Goal: Task Accomplishment & Management: Manage account settings

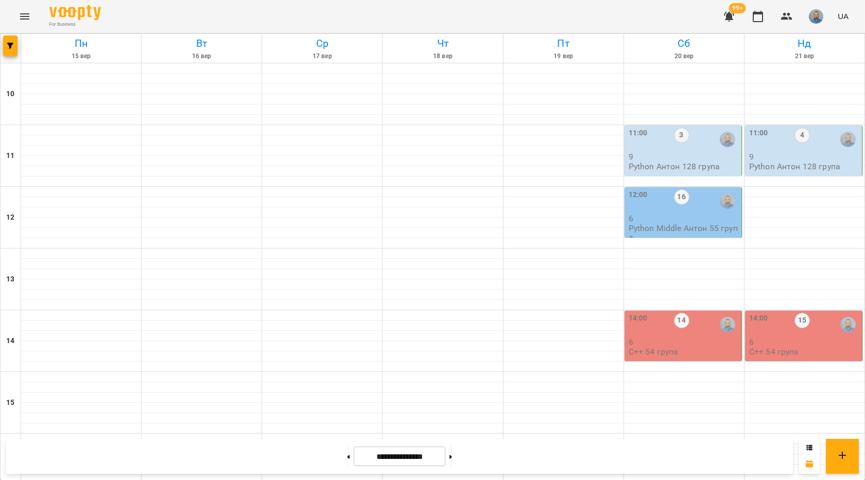
scroll to position [360, 0]
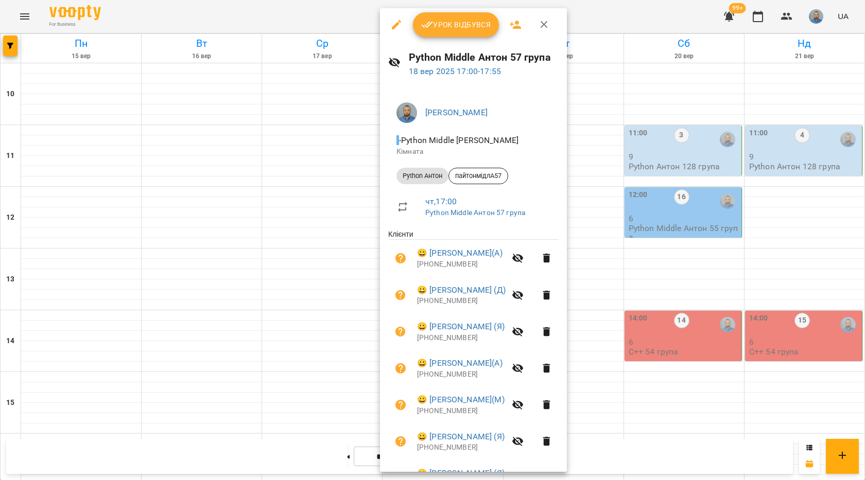
click at [449, 15] on button "Урок відбувся" at bounding box center [456, 24] width 86 height 25
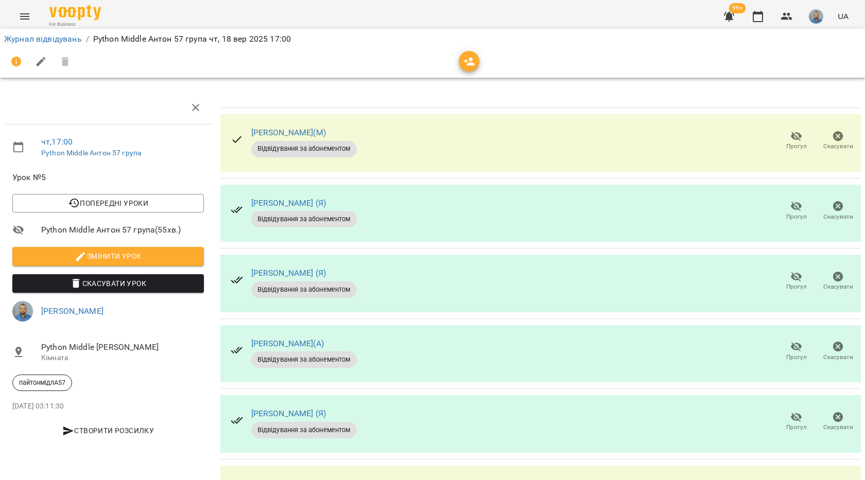
click at [790, 137] on icon "button" at bounding box center [796, 136] width 12 height 12
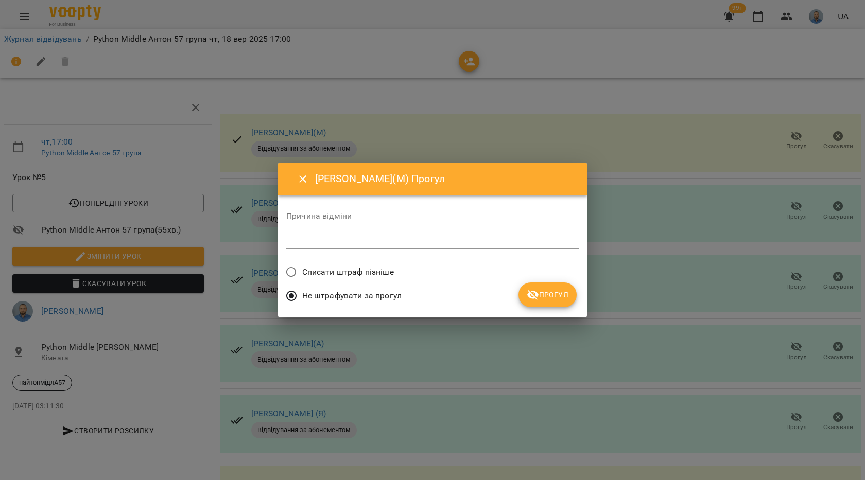
click at [556, 294] on span "Прогул" at bounding box center [548, 295] width 42 height 12
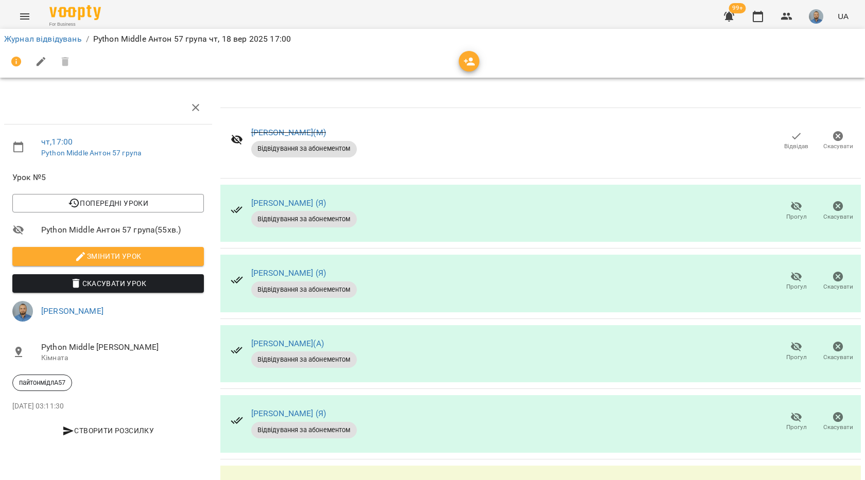
click at [791, 216] on span "Прогул" at bounding box center [796, 217] width 21 height 9
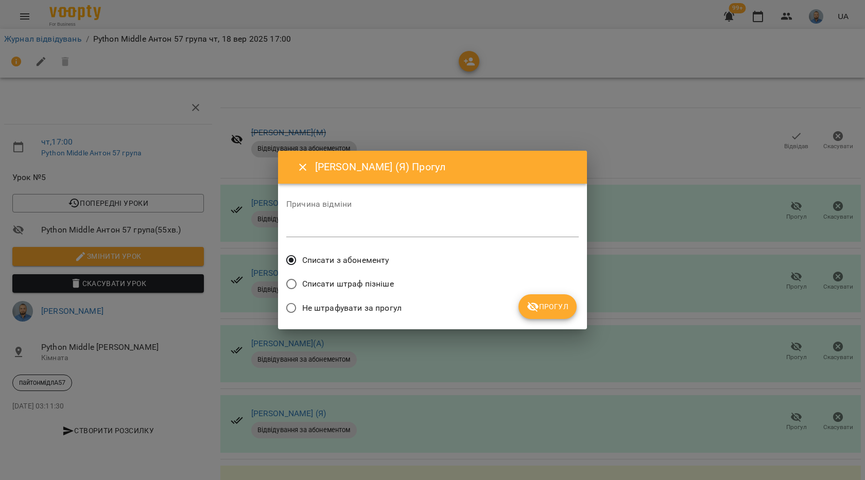
click at [543, 305] on span "Прогул" at bounding box center [548, 307] width 42 height 12
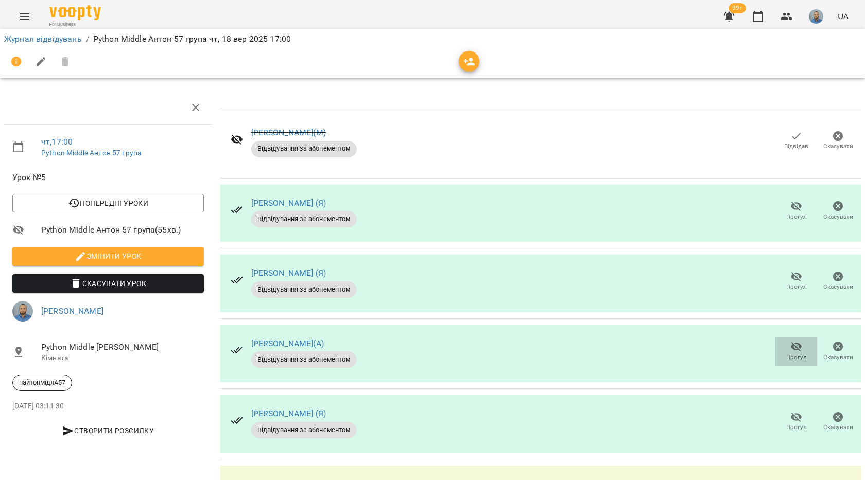
click at [790, 351] on icon "button" at bounding box center [796, 347] width 12 height 12
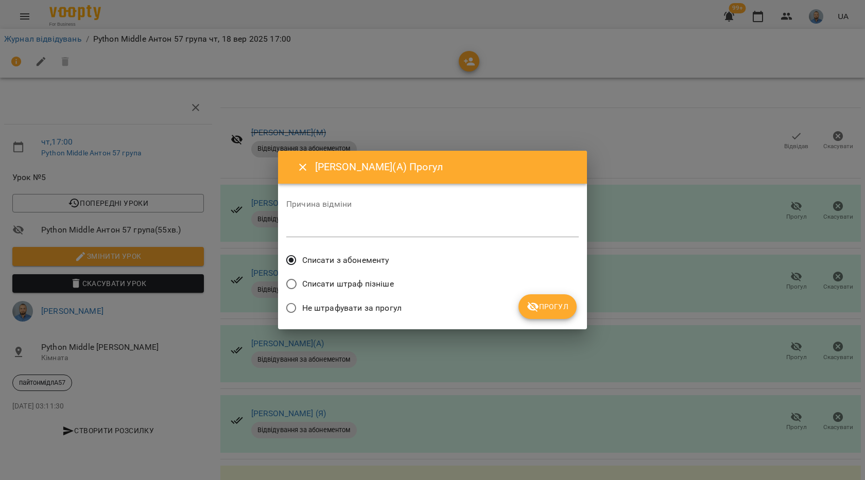
click at [546, 309] on span "Прогул" at bounding box center [548, 307] width 42 height 12
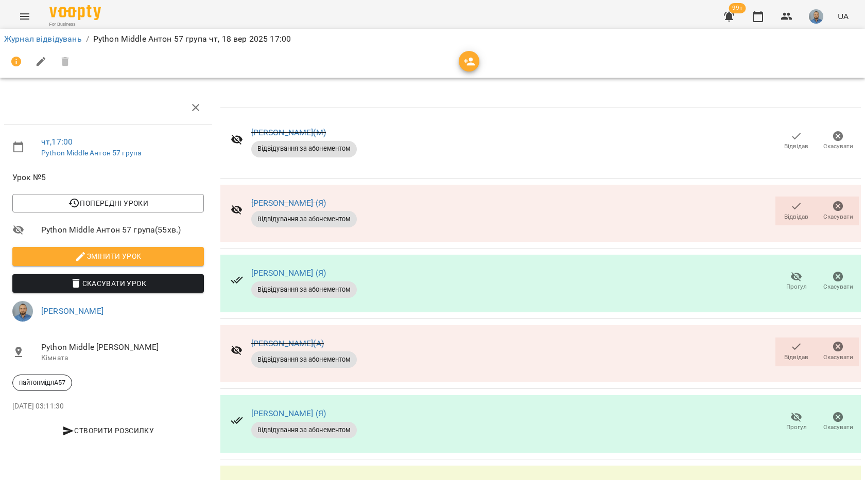
click at [795, 217] on span "Відвідав" at bounding box center [796, 217] width 24 height 9
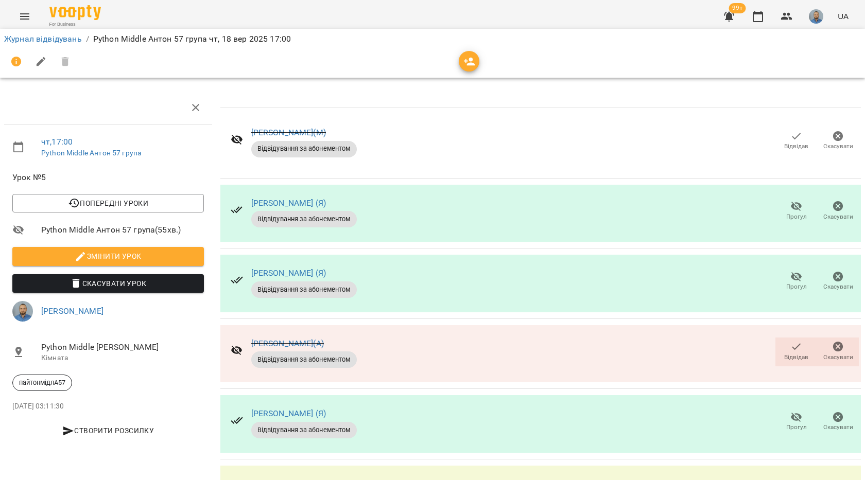
click at [786, 216] on span "Прогул" at bounding box center [796, 217] width 21 height 9
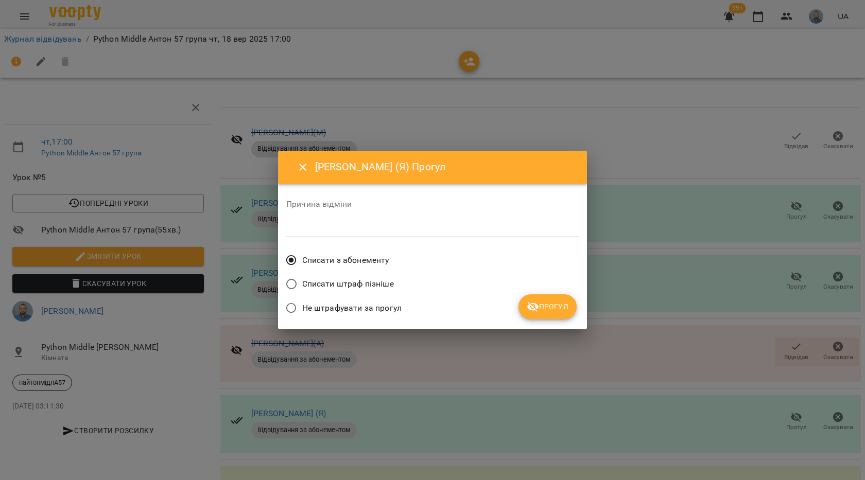
click at [553, 298] on button "Прогул" at bounding box center [547, 306] width 58 height 25
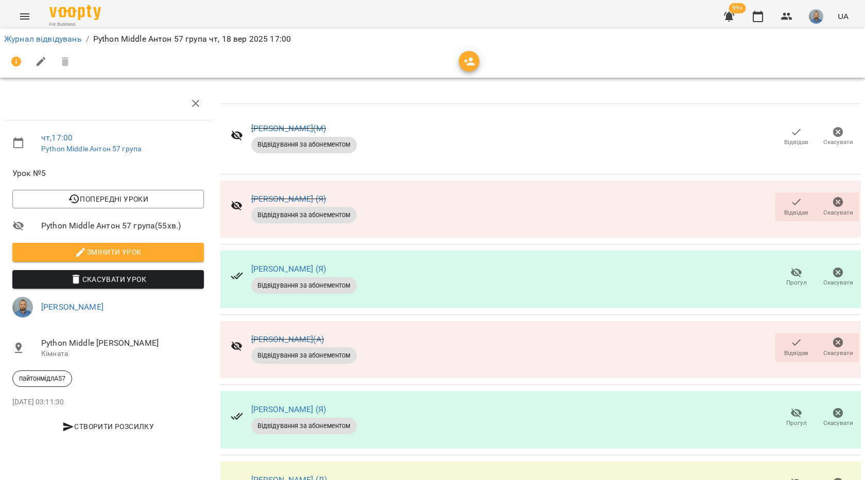
scroll to position [33, 0]
click at [781, 196] on span "Відвідав" at bounding box center [795, 206] width 29 height 21
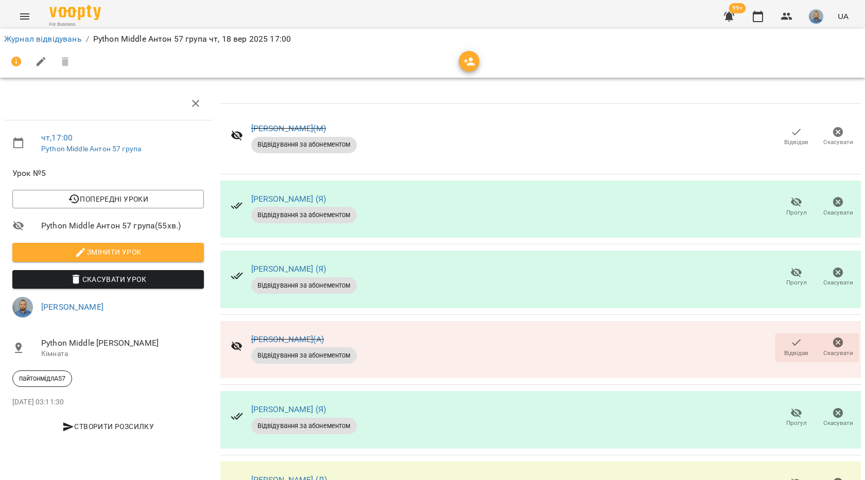
scroll to position [0, 0]
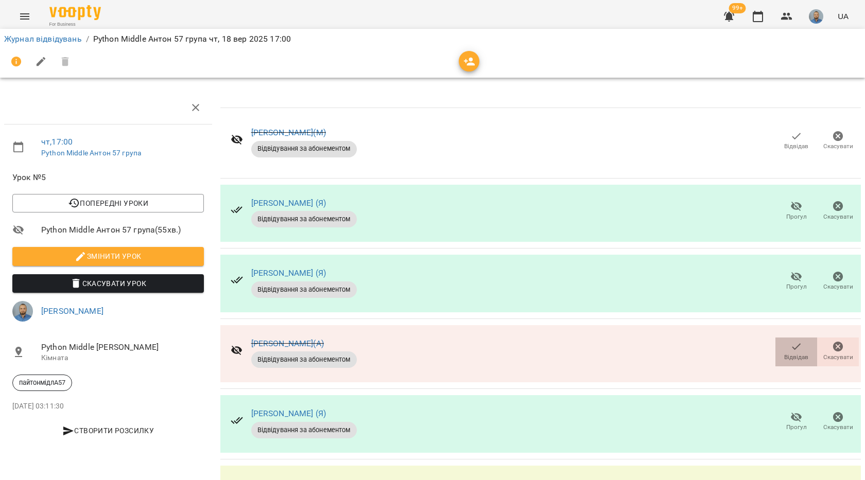
click at [802, 354] on span "Відвідав" at bounding box center [795, 351] width 29 height 21
